Goal: Task Accomplishment & Management: Manage account settings

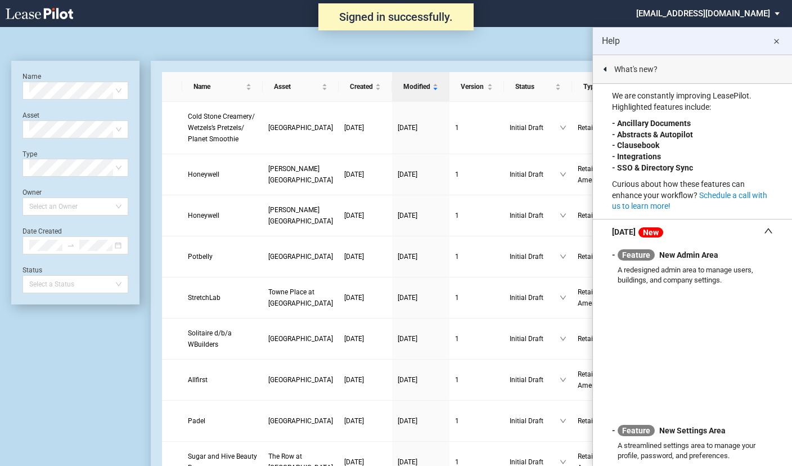
click at [778, 37] on md-icon "close" at bounding box center [775, 41] width 13 height 13
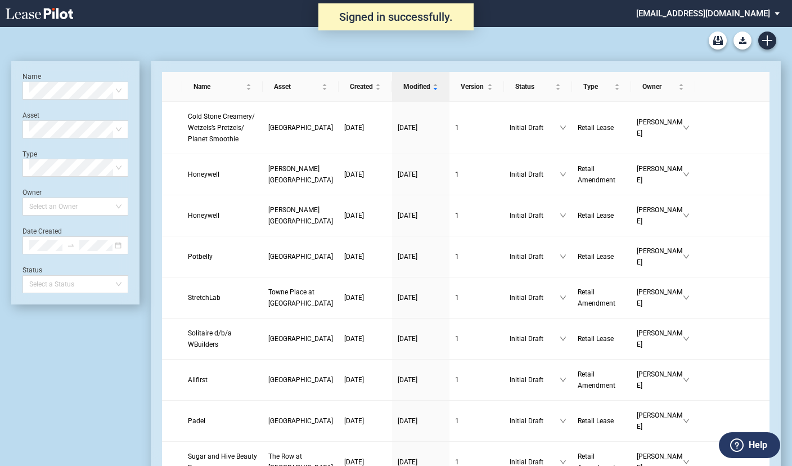
click at [721, 14] on md-select "nschechter@kleinenterprises.com Admin Area Settings Sign Out" at bounding box center [712, 12] width 154 height 25
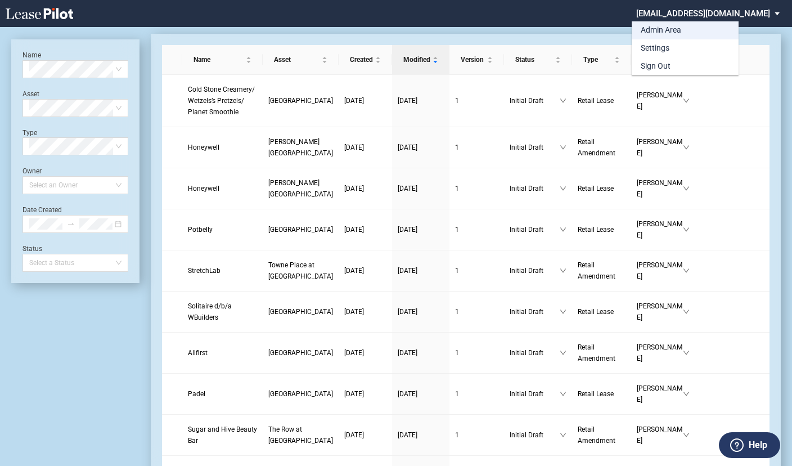
click at [662, 29] on div "Admin Area" at bounding box center [660, 30] width 40 height 11
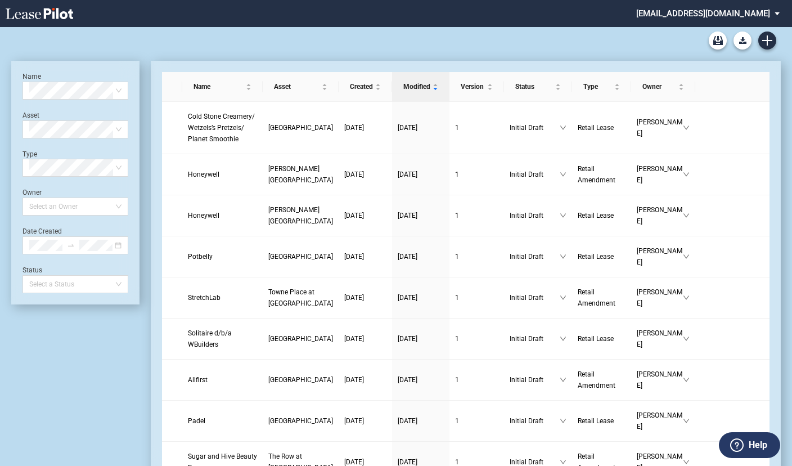
scroll to position [27, 0]
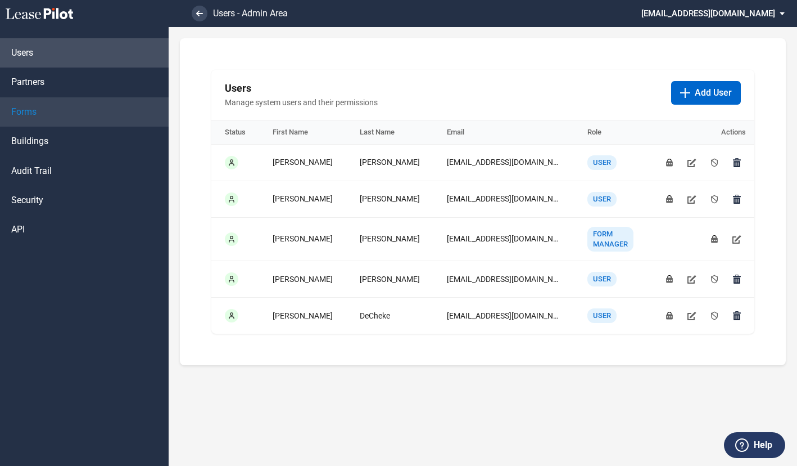
click at [32, 109] on span "Forms" at bounding box center [23, 112] width 25 height 12
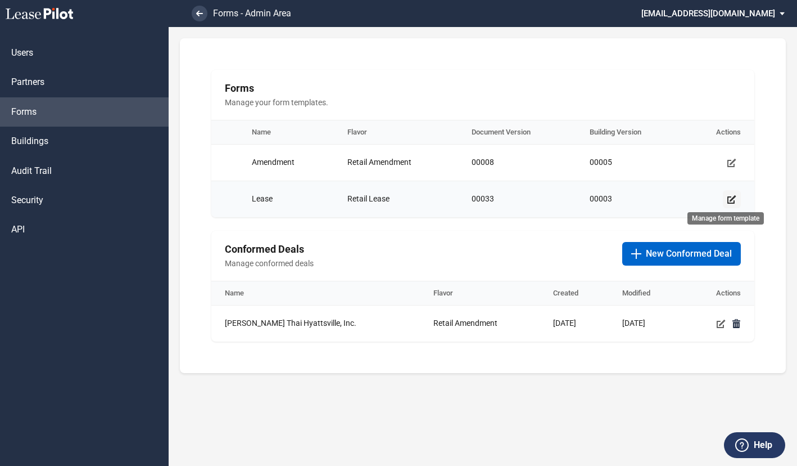
click at [728, 197] on use "Manage form template" at bounding box center [732, 199] width 9 height 8
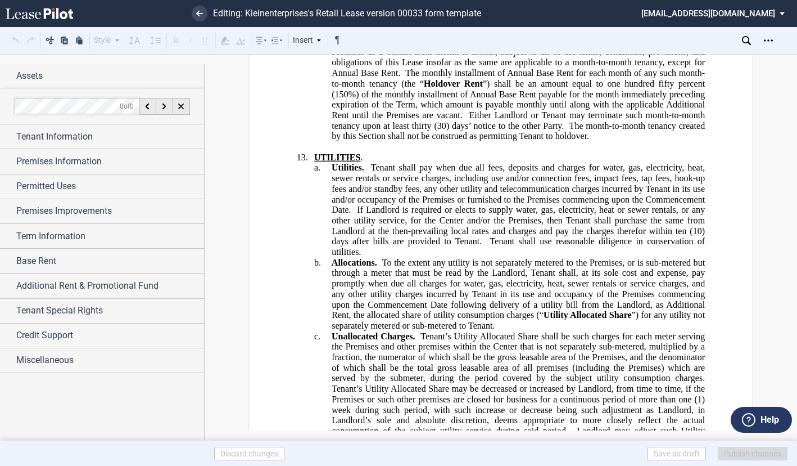
scroll to position [9559, 0]
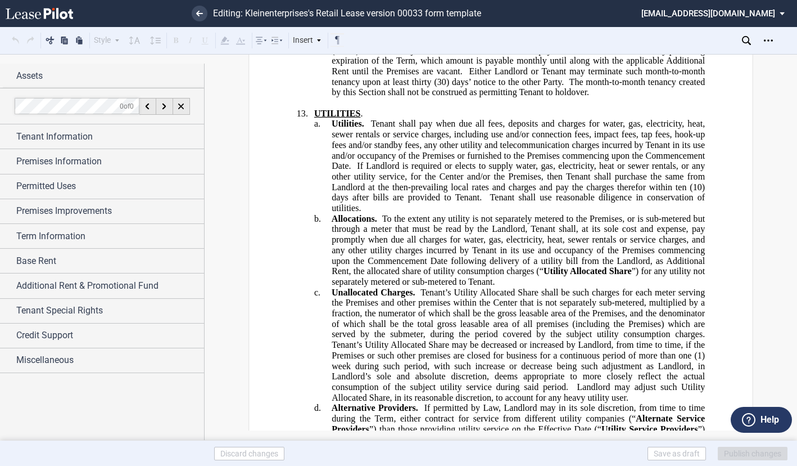
click at [640, 170] on span "Tenant shall pay when due all fees, deposits and charges for water, gas, electr…" at bounding box center [520, 145] width 376 height 52
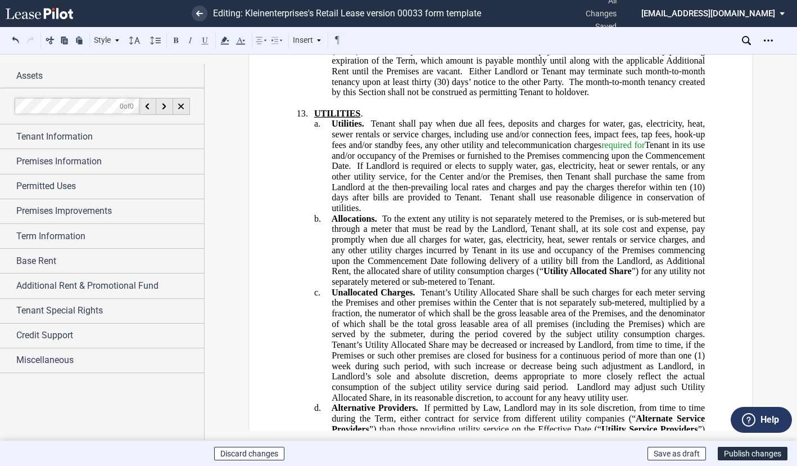
click at [687, 170] on span "Tenant shall pay when due all fees, deposits and charges for water, gas, electr…" at bounding box center [520, 145] width 376 height 52
click at [453, 170] on span "Tenant shall pay when due all fees, deposits and charges for water, gas, electr…" at bounding box center [520, 145] width 376 height 52
click at [345, 170] on span "Tenant shall pay when due all fees, deposits and charges for water, gas, electr…" at bounding box center [520, 145] width 376 height 52
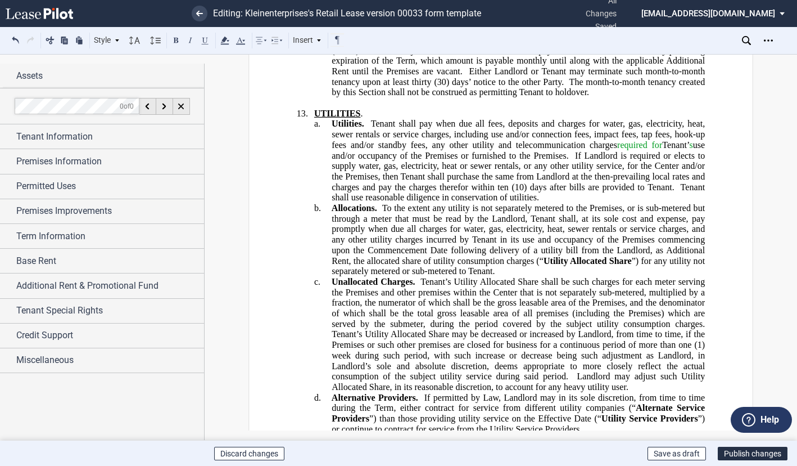
click at [572, 160] on span at bounding box center [572, 155] width 6 height 10
click at [505, 202] on span "Tenant shall use reasonable diligence in conservation of utilities." at bounding box center [520, 192] width 376 height 20
drag, startPoint x: 700, startPoint y: 245, endPoint x: 684, endPoint y: 234, distance: 19.0
click at [684, 203] on p "a. Utilities. Tenant shall pay when due all fees, deposits and charges for wate…" at bounding box center [518, 161] width 373 height 84
click at [650, 192] on span "(10) days after bills are provided to Tenant." at bounding box center [593, 187] width 162 height 10
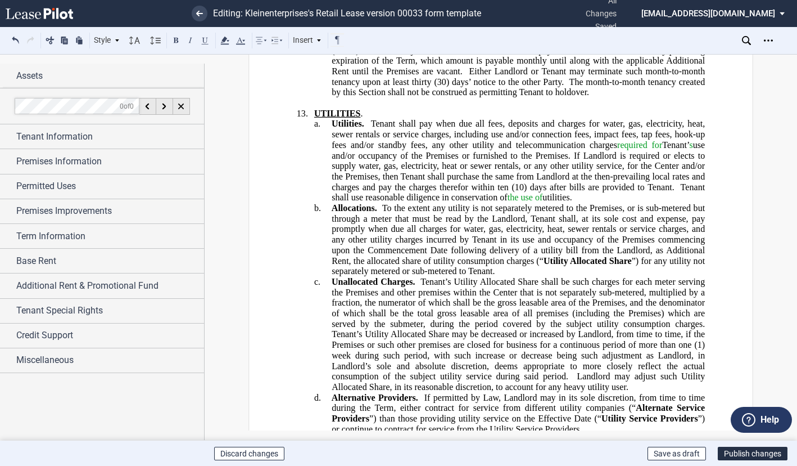
click at [598, 203] on p "a. Utilities. Tenant shall pay when due all fees, deposits and charges for wate…" at bounding box center [518, 161] width 373 height 84
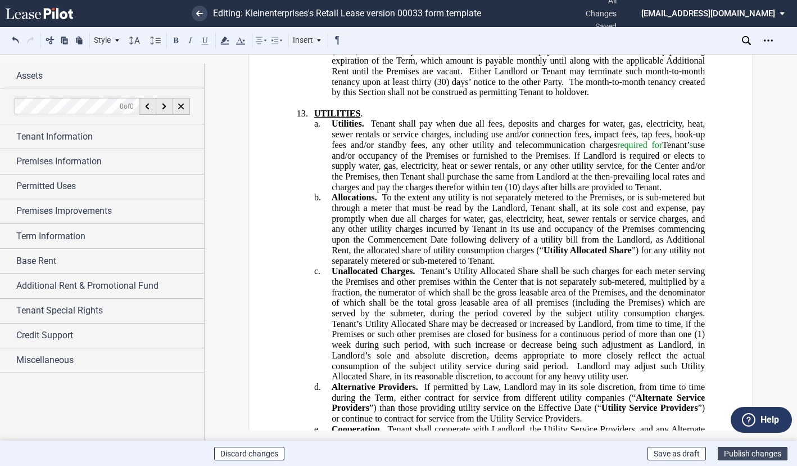
click at [748, 450] on button "Publish changes" at bounding box center [753, 452] width 70 height 13
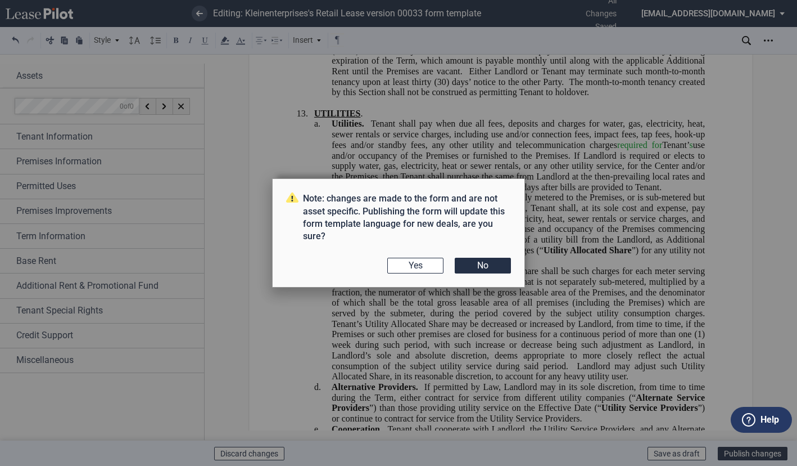
click at [423, 274] on div "Note: changes are made to the form and are not asset specific. Publishing the f…" at bounding box center [398, 232] width 253 height 109
click at [421, 265] on button "Yes" at bounding box center [415, 266] width 56 height 16
